Goal: Task Accomplishment & Management: Complete application form

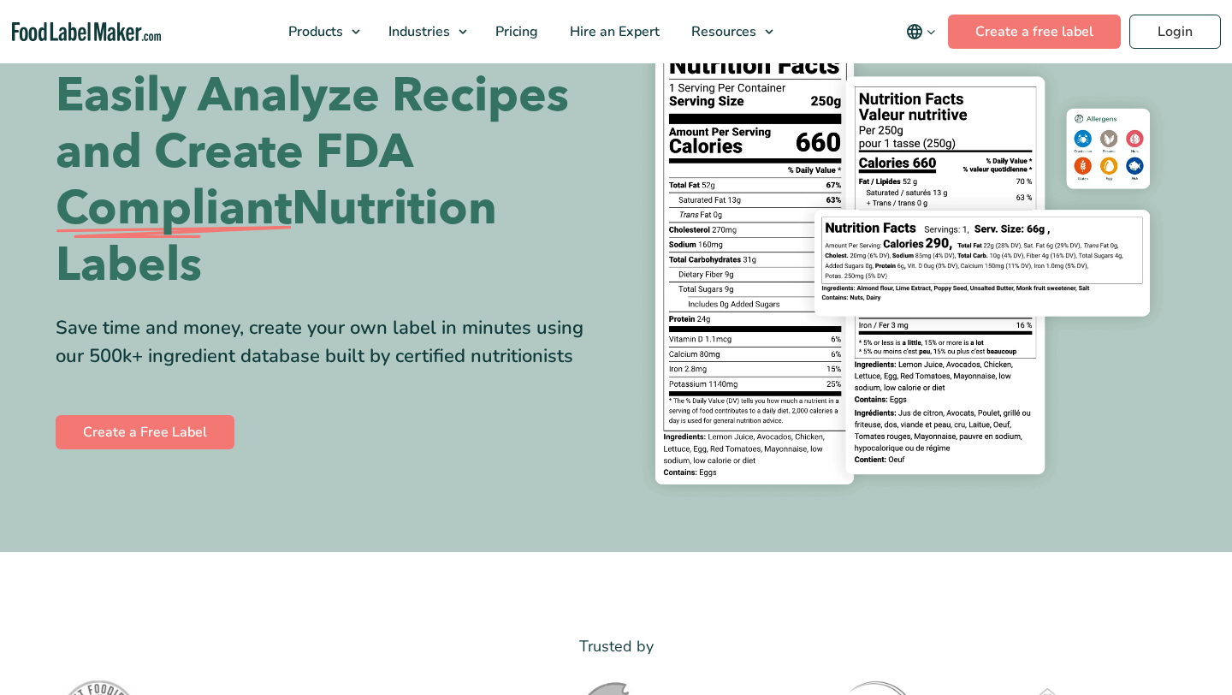
scroll to position [156, 0]
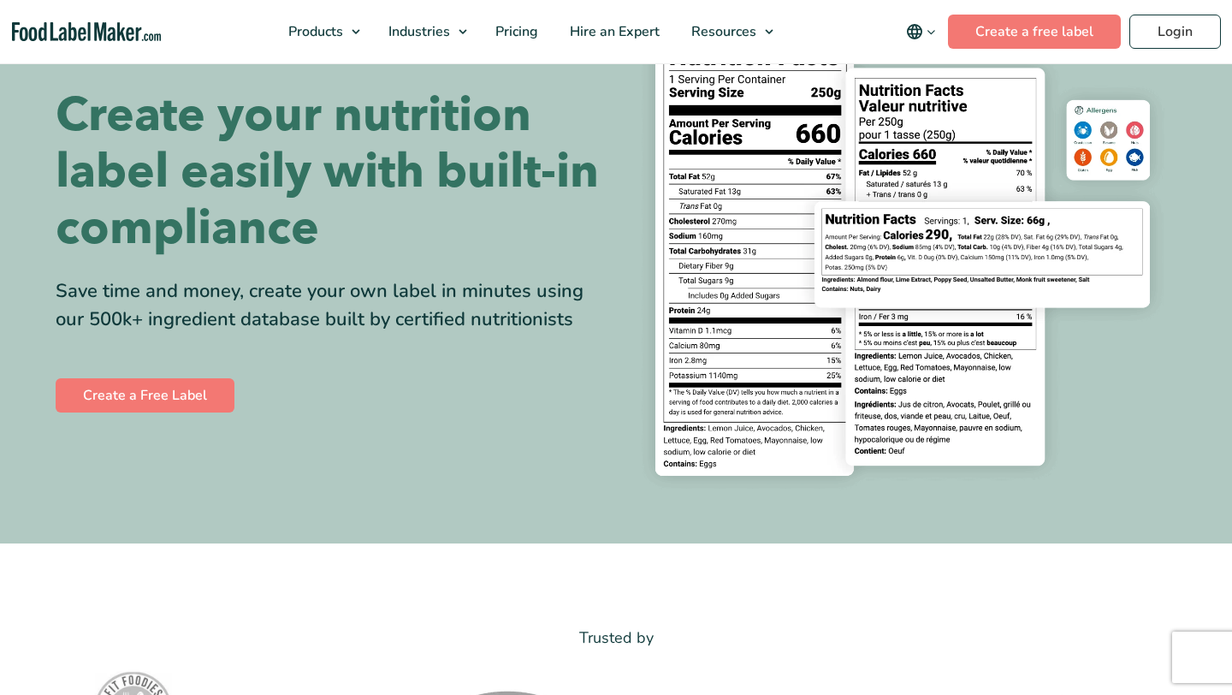
click at [175, 423] on div "Create your nutrition label easily with built-in compliance Save time and money…" at bounding box center [616, 252] width 1121 height 502
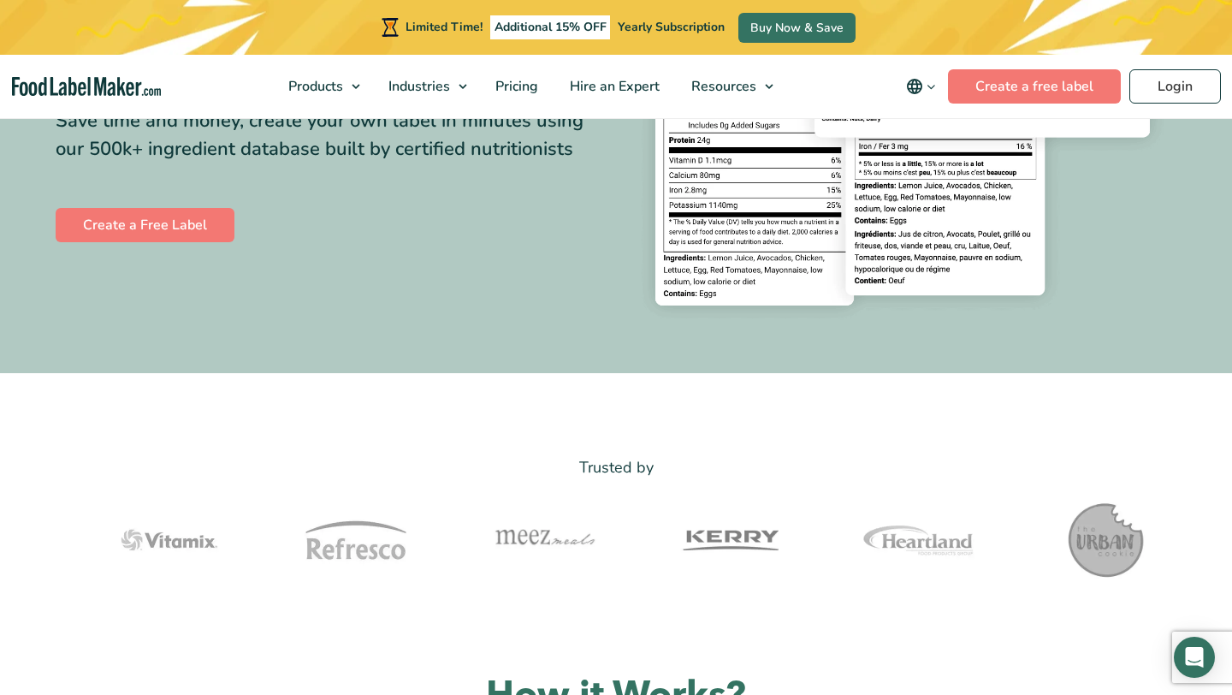
scroll to position [329, 0]
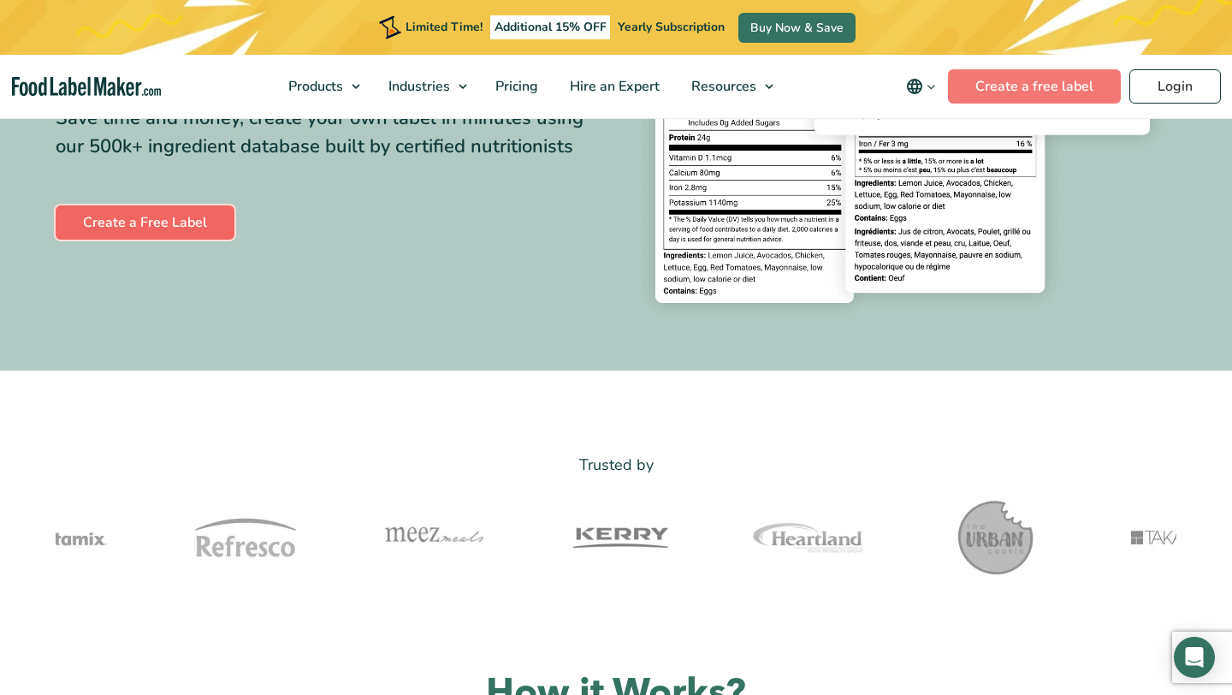
click at [178, 223] on link "Create a Free Label" at bounding box center [145, 222] width 179 height 34
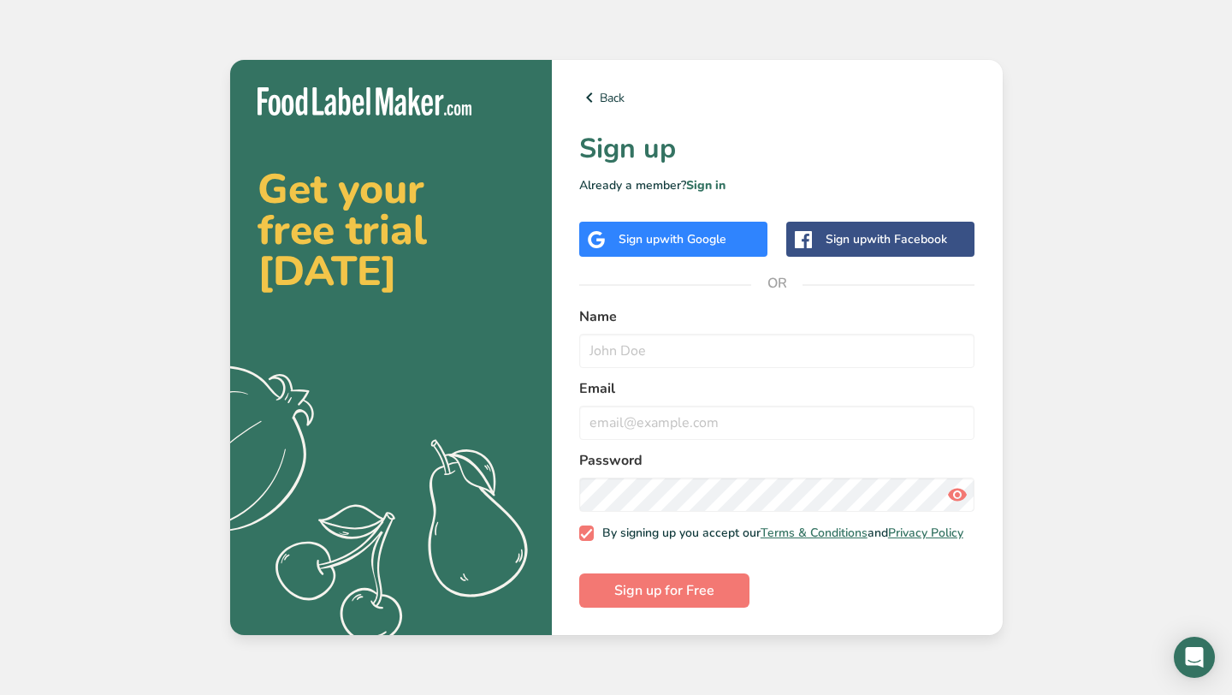
click at [671, 240] on span "with Google" at bounding box center [693, 239] width 67 height 16
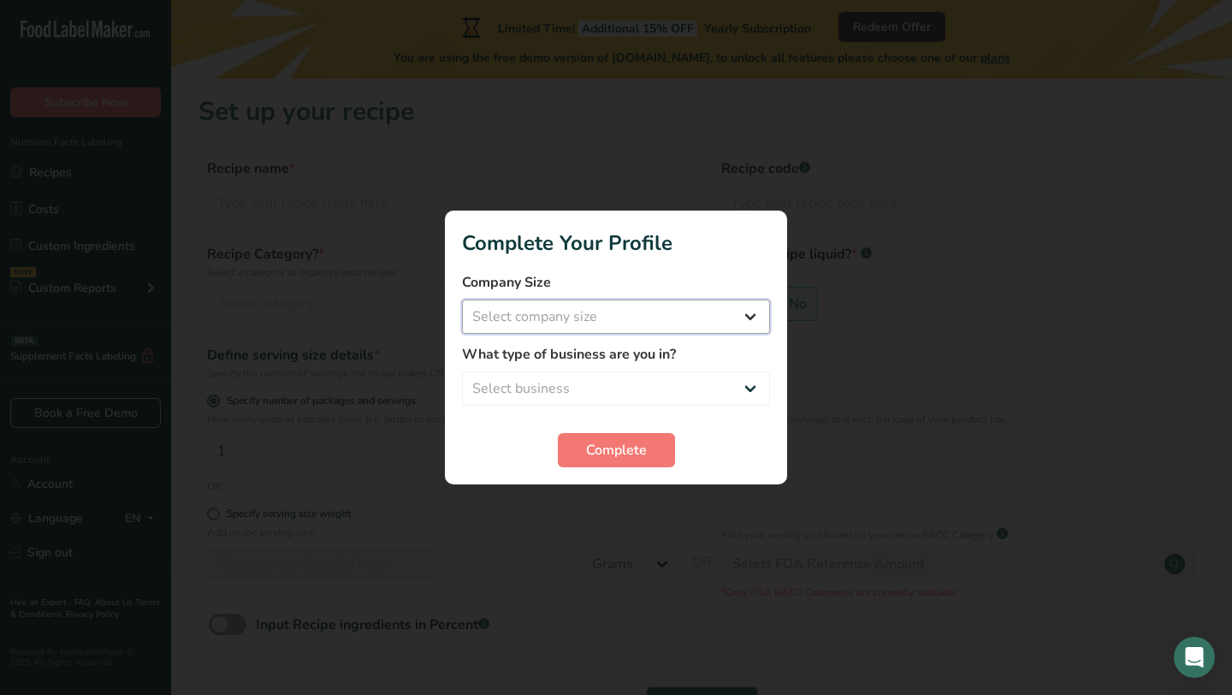
click at [686, 319] on select "Select company size Fewer than 10 Employees 10 to 50 Employees 51 to 500 Employ…" at bounding box center [616, 317] width 308 height 34
click at [674, 317] on select "Select company size Fewer than 10 Employees 10 to 50 Employees 51 to 500 Employ…" at bounding box center [616, 317] width 308 height 34
click at [650, 332] on select "Select company size Fewer than 10 Employees 10 to 50 Employees 51 to 500 Employ…" at bounding box center [616, 317] width 308 height 34
select select "1"
click at [639, 391] on select "Select business Packaged Food Manufacturer Restaurant & Cafe Bakery Meal Plans …" at bounding box center [616, 388] width 308 height 34
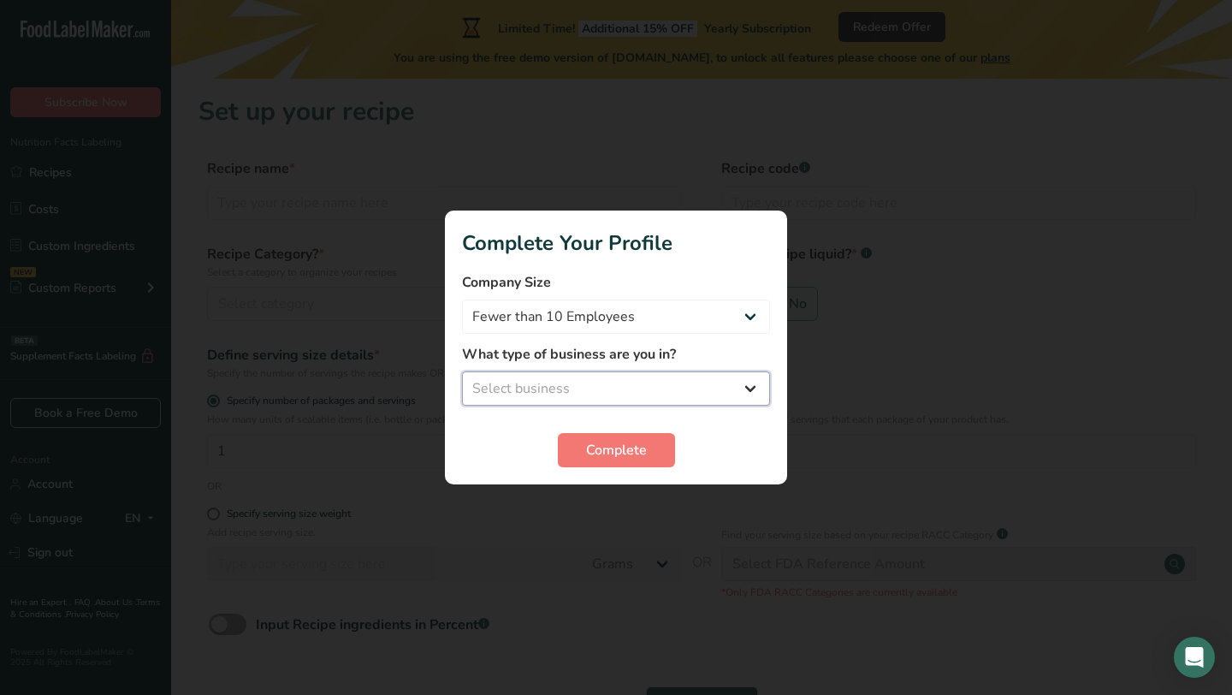
select select "3"
click at [620, 460] on button "Complete" at bounding box center [616, 450] width 117 height 34
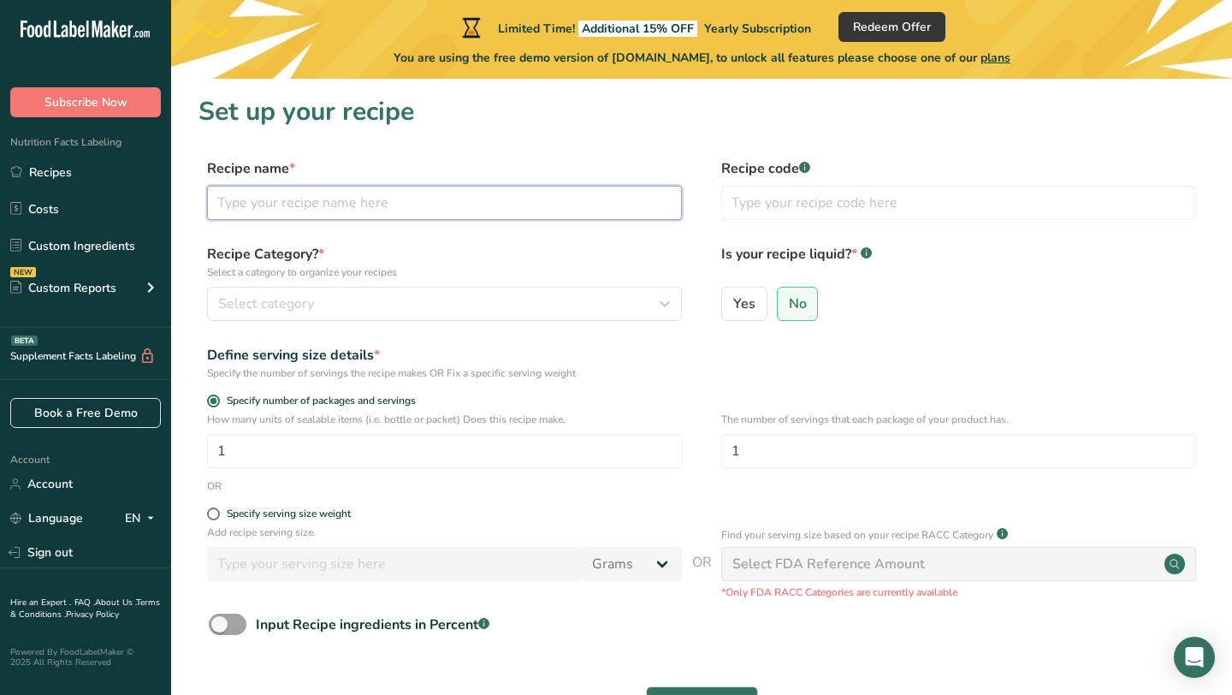
click at [421, 214] on input "text" at bounding box center [444, 203] width 475 height 34
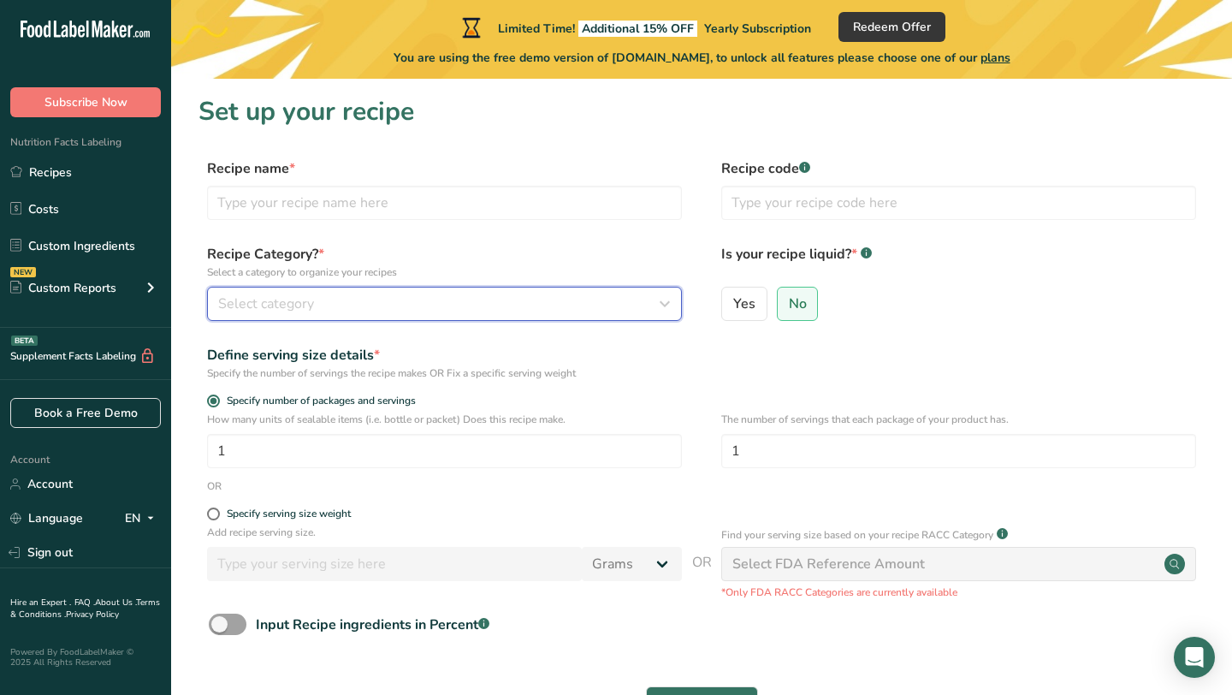
click at [355, 301] on div "Select category" at bounding box center [439, 304] width 442 height 21
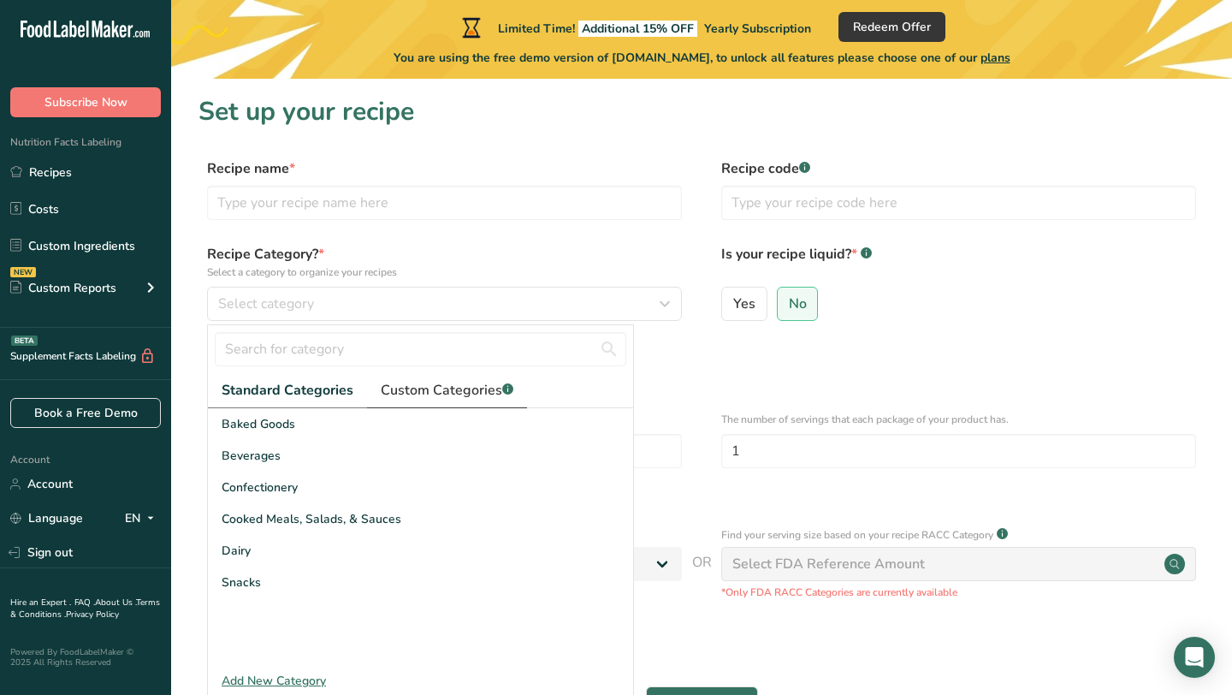
click at [395, 384] on span "Custom Categories .a-a{fill:#347362;}.b-a{fill:#fff;}" at bounding box center [447, 390] width 133 height 21
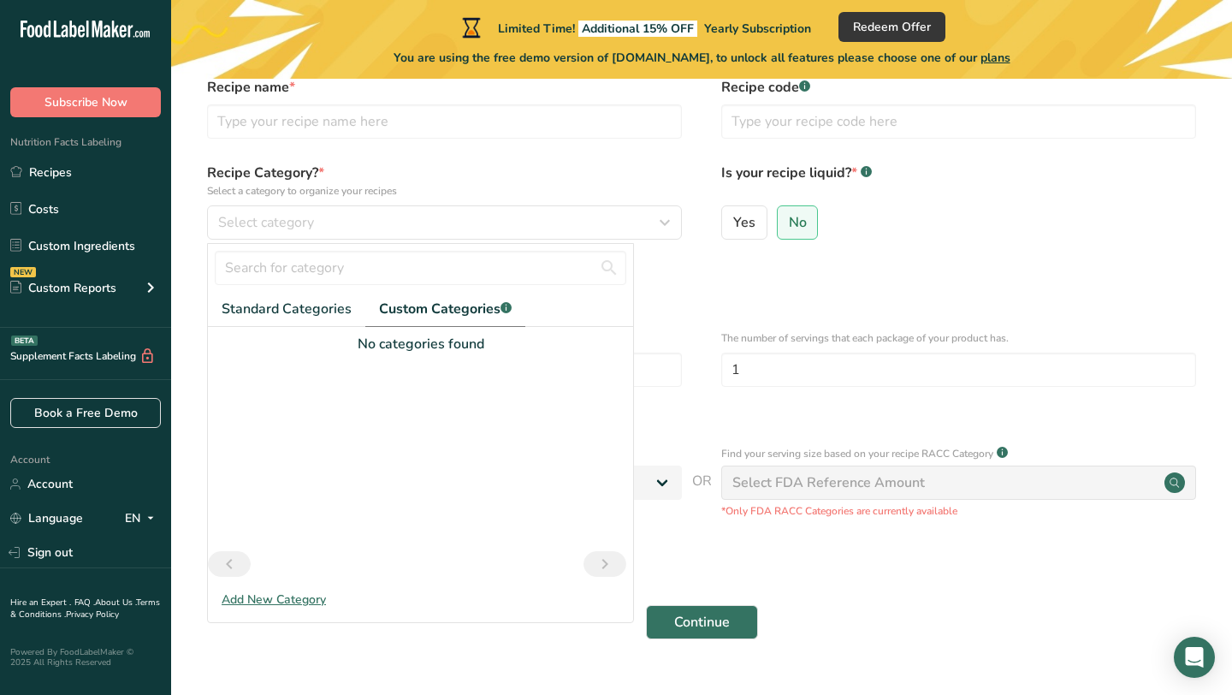
scroll to position [86, 0]
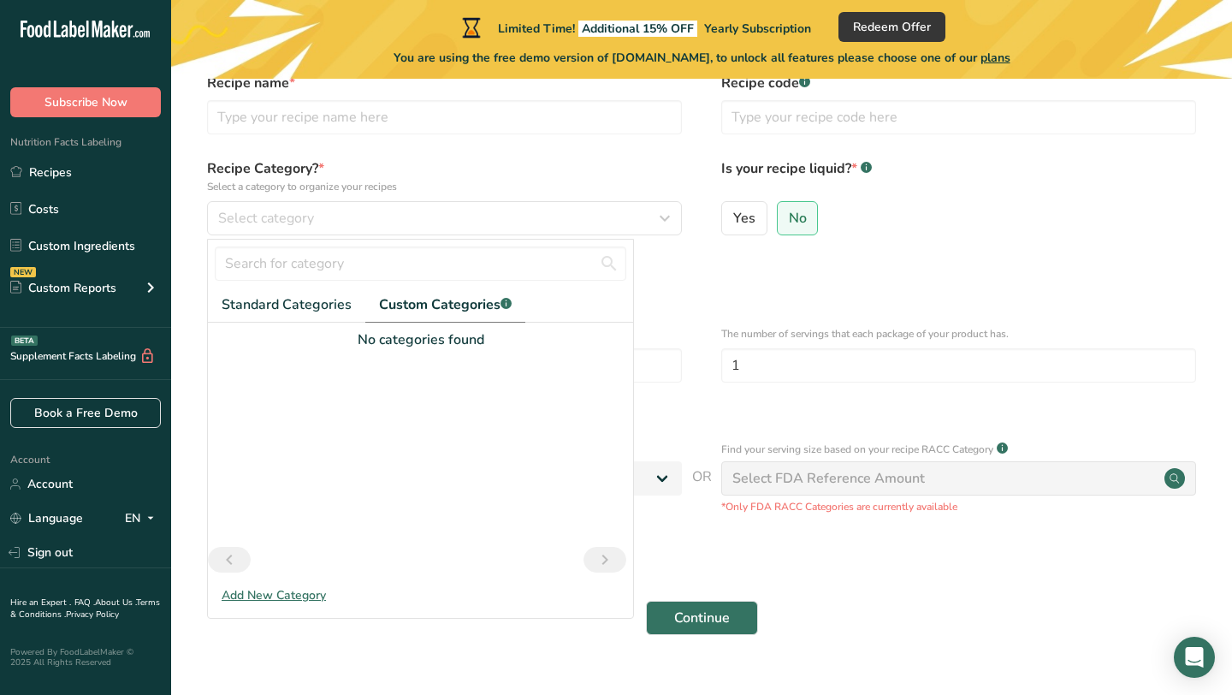
click at [395, 386] on div at bounding box center [420, 448] width 425 height 197
click at [318, 312] on span "Standard Categories" at bounding box center [287, 304] width 130 height 21
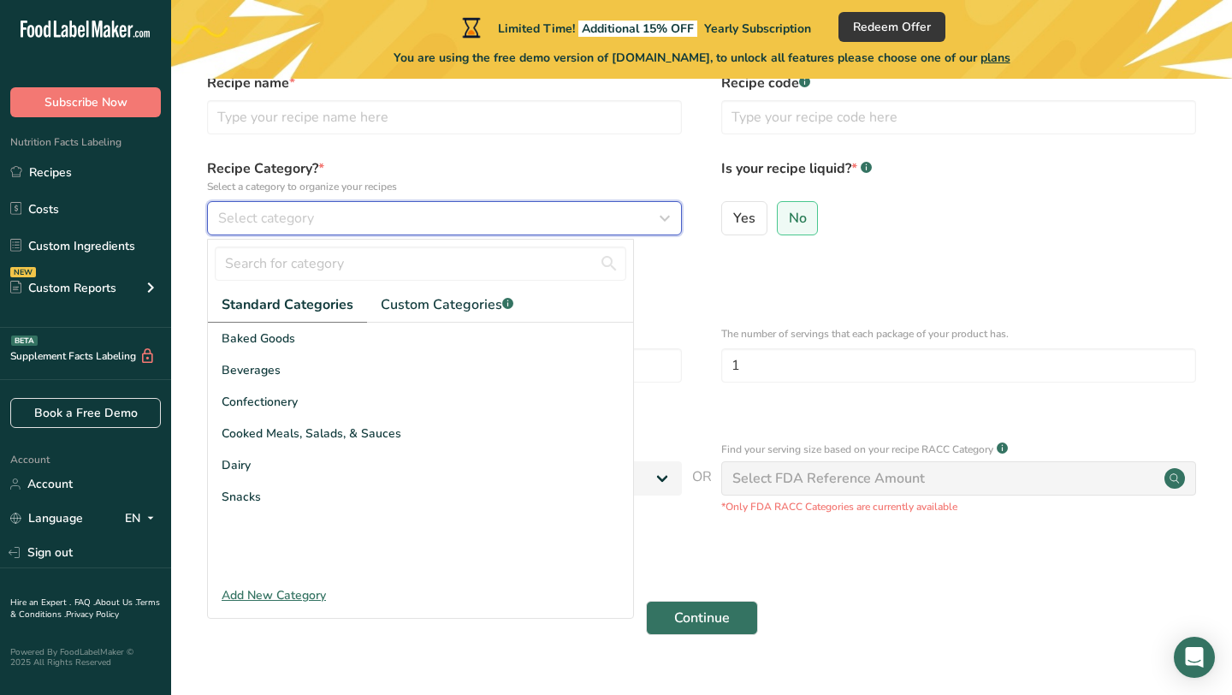
click at [364, 223] on div "Select category" at bounding box center [439, 218] width 442 height 21
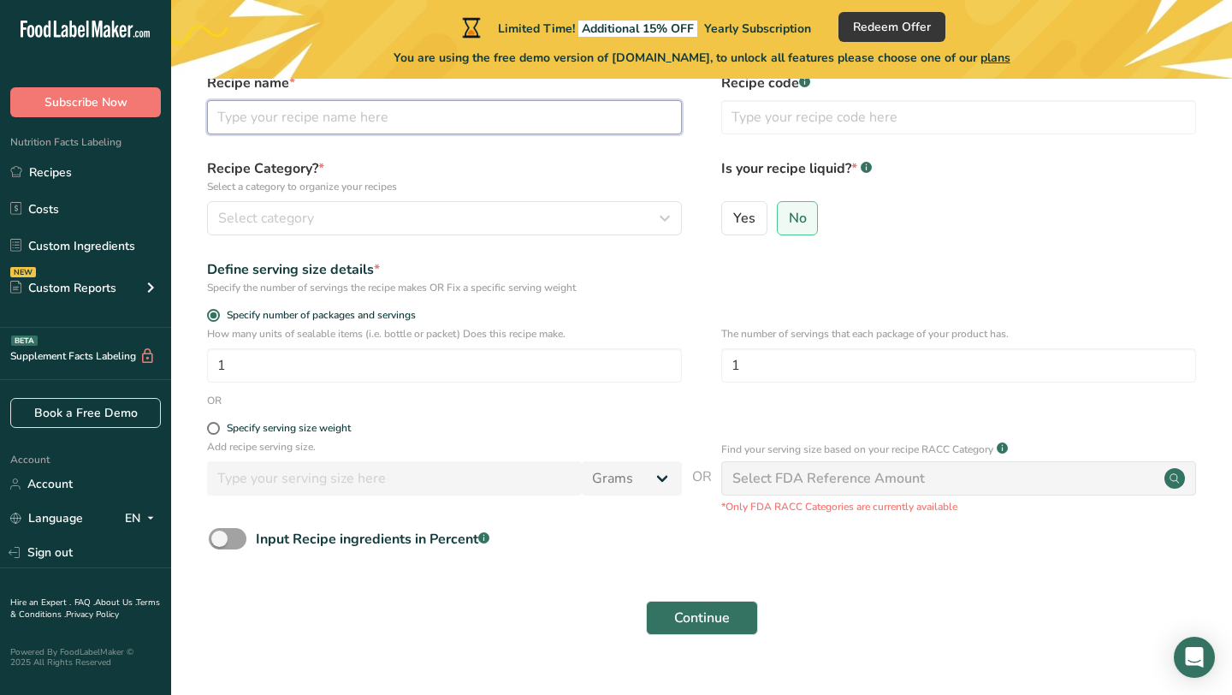
click at [381, 121] on input "text" at bounding box center [444, 117] width 475 height 34
